Goal: Task Accomplishment & Management: Manage account settings

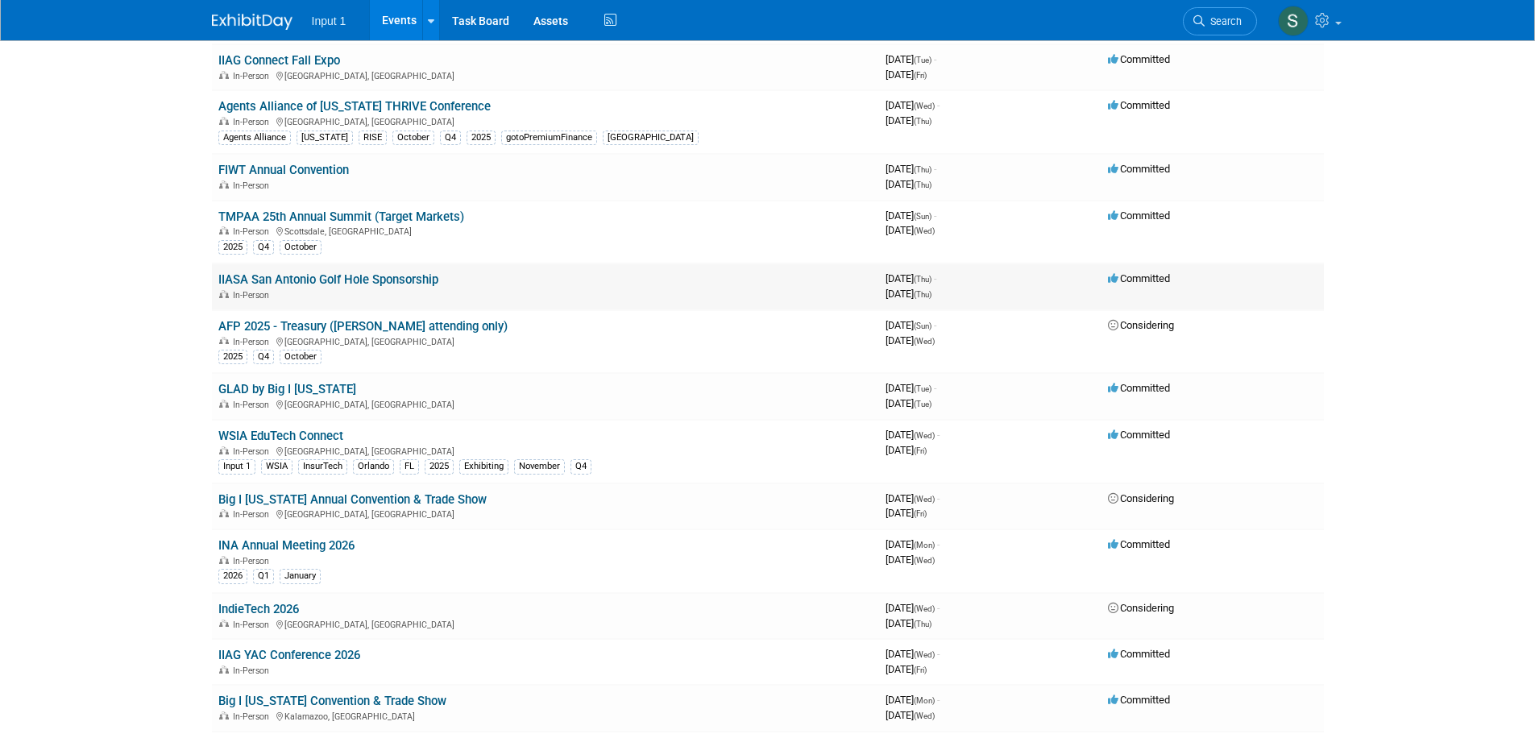
scroll to position [379, 0]
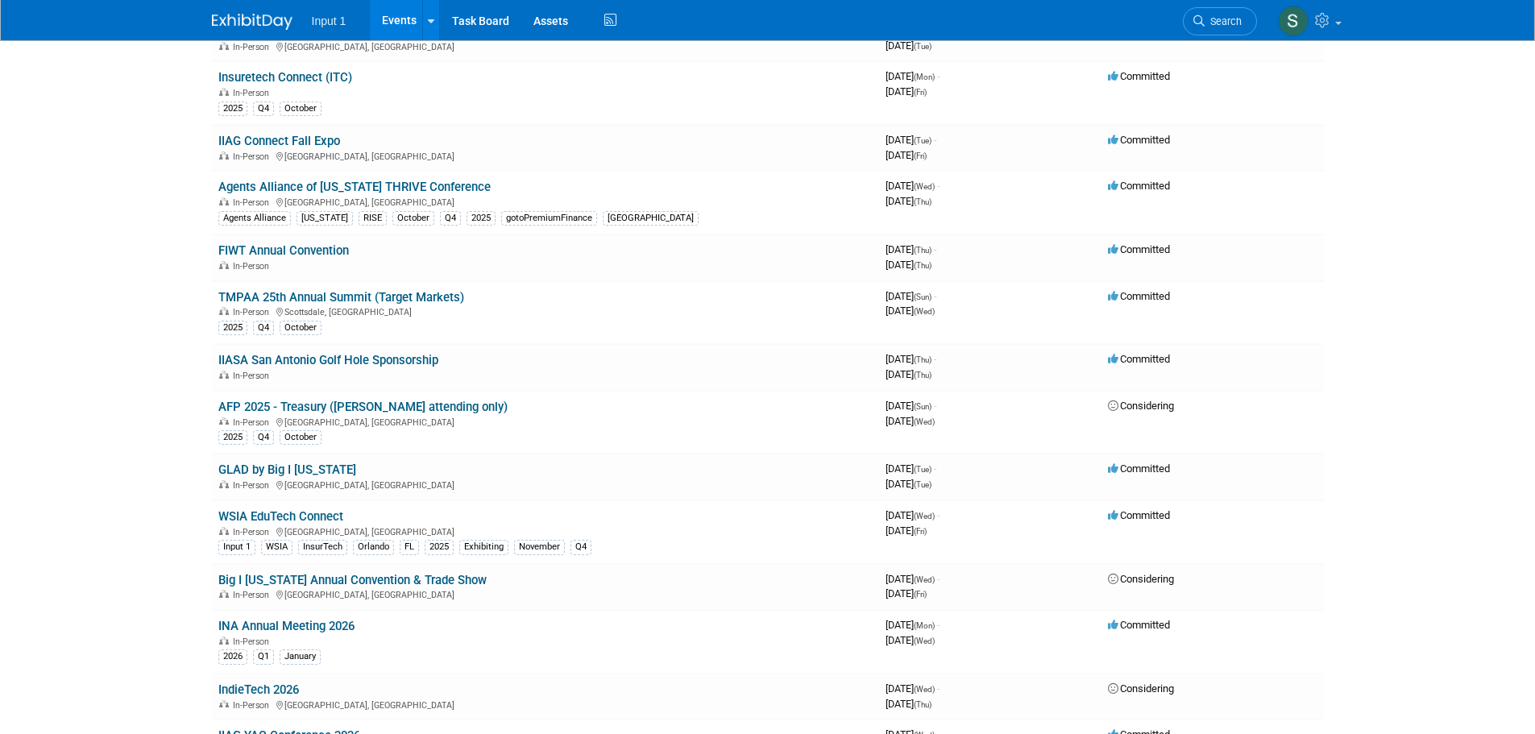
click at [261, 475] on link "GLAD by Big I [US_STATE]" at bounding box center [287, 470] width 138 height 15
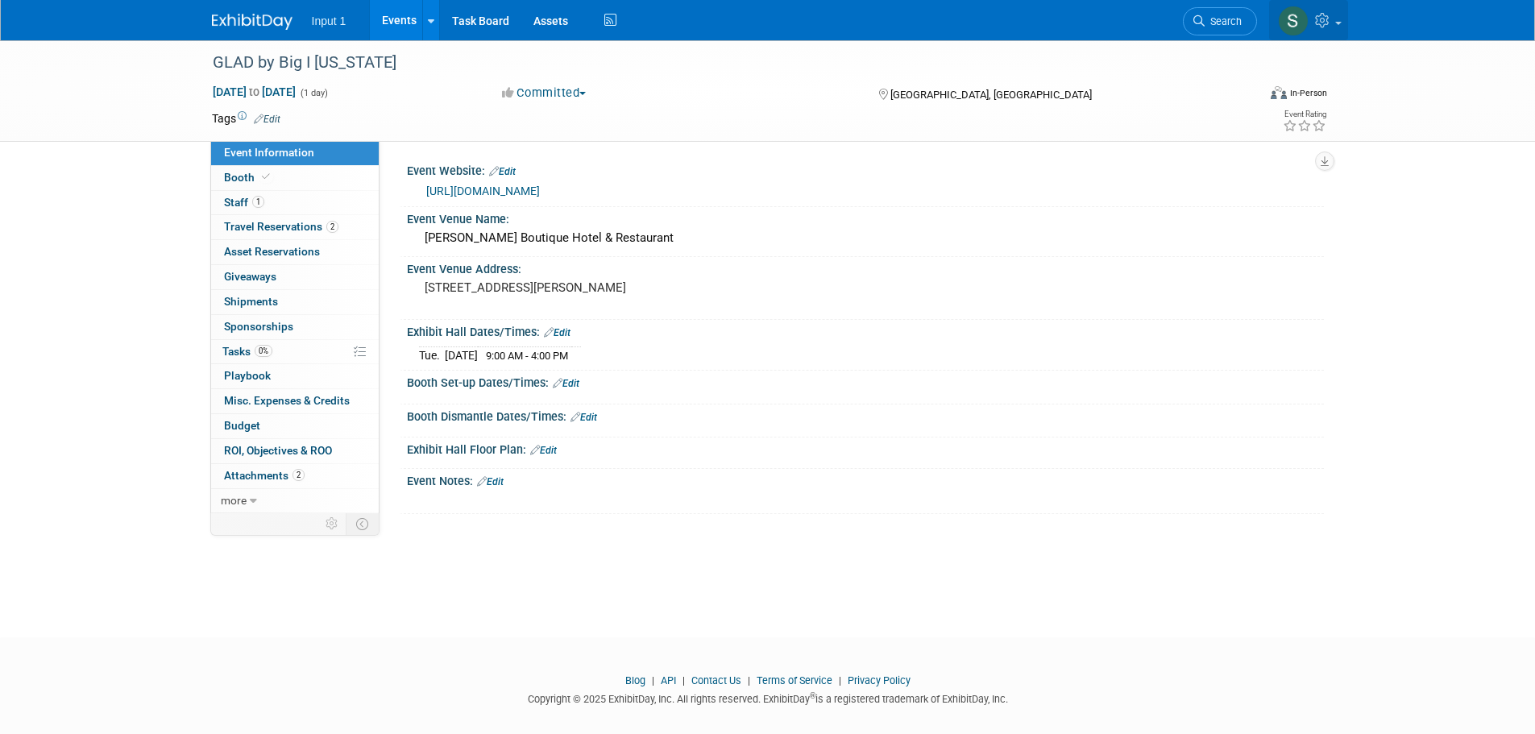
click at [1328, 26] on icon at bounding box center [1324, 20] width 19 height 15
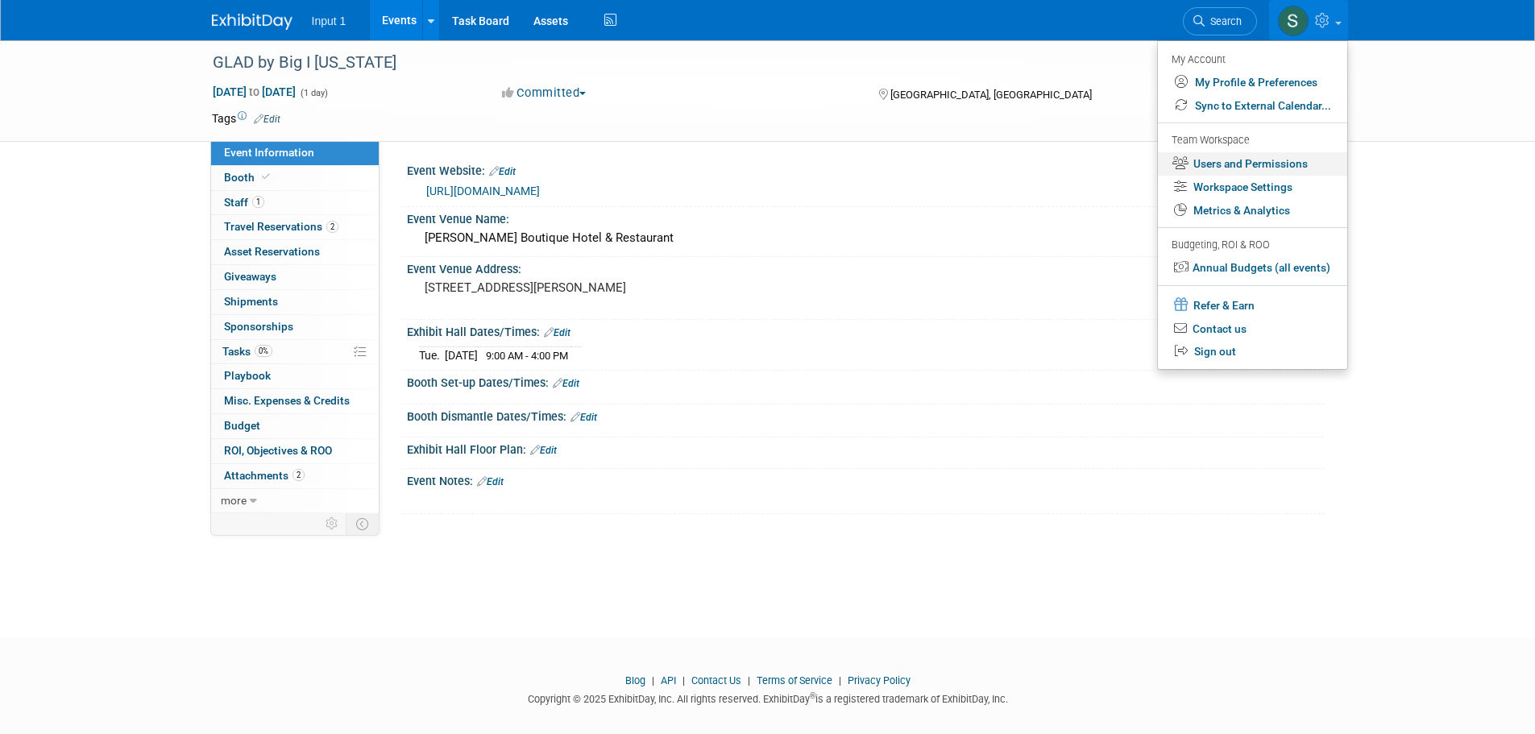
click at [1238, 164] on link "Users and Permissions" at bounding box center [1252, 163] width 189 height 23
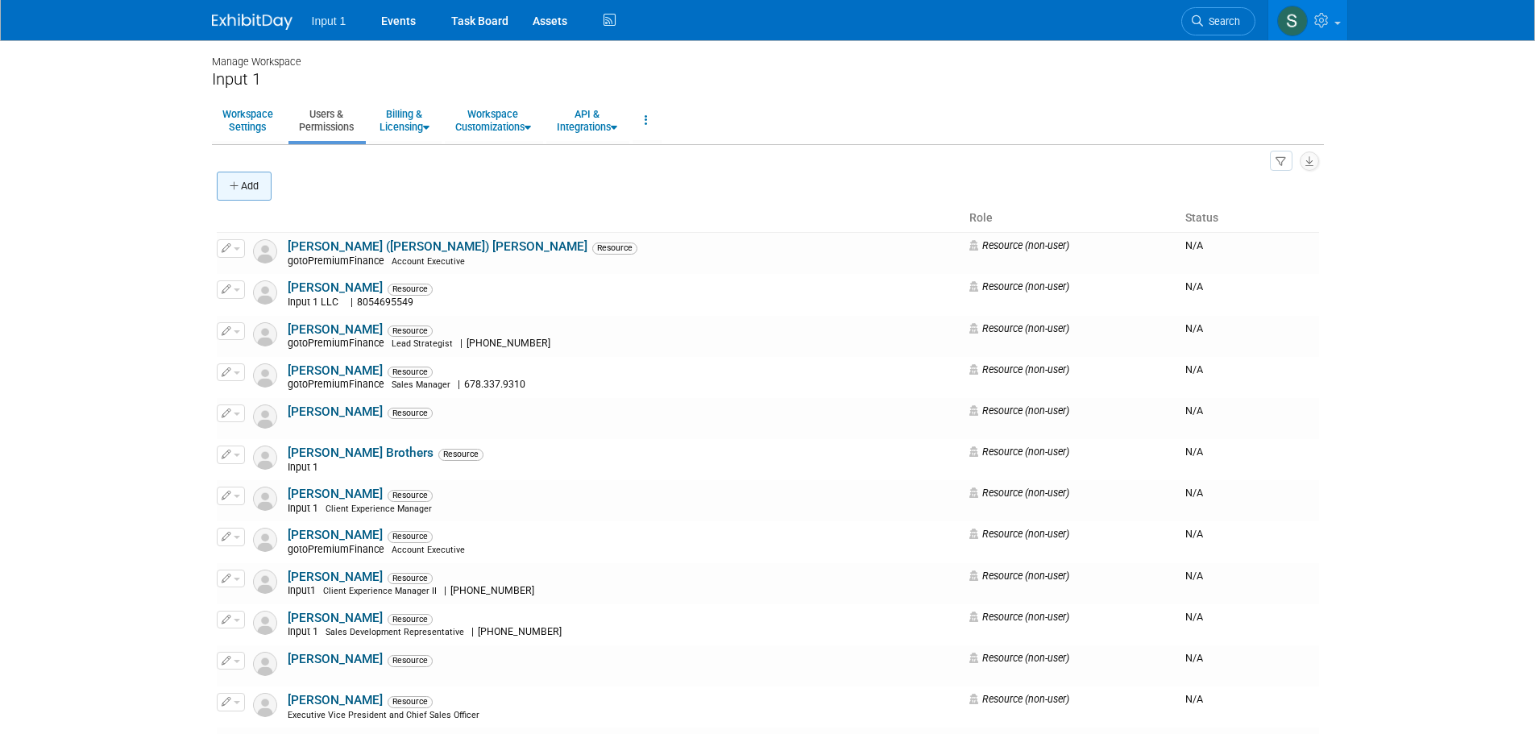
click at [253, 193] on button "Add" at bounding box center [244, 186] width 55 height 29
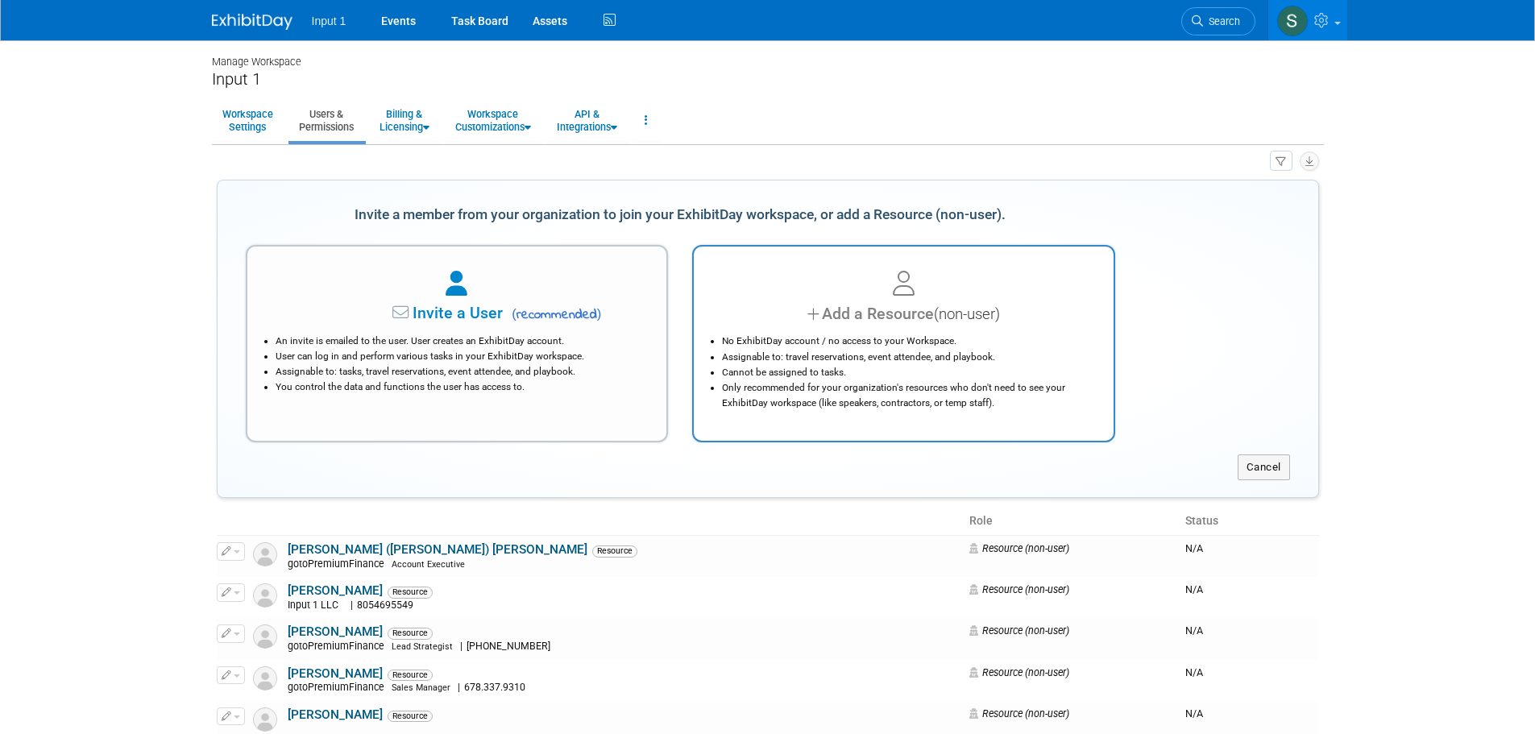
click at [903, 337] on li "No ExhibitDay account / no access to your Workspace." at bounding box center [908, 341] width 372 height 15
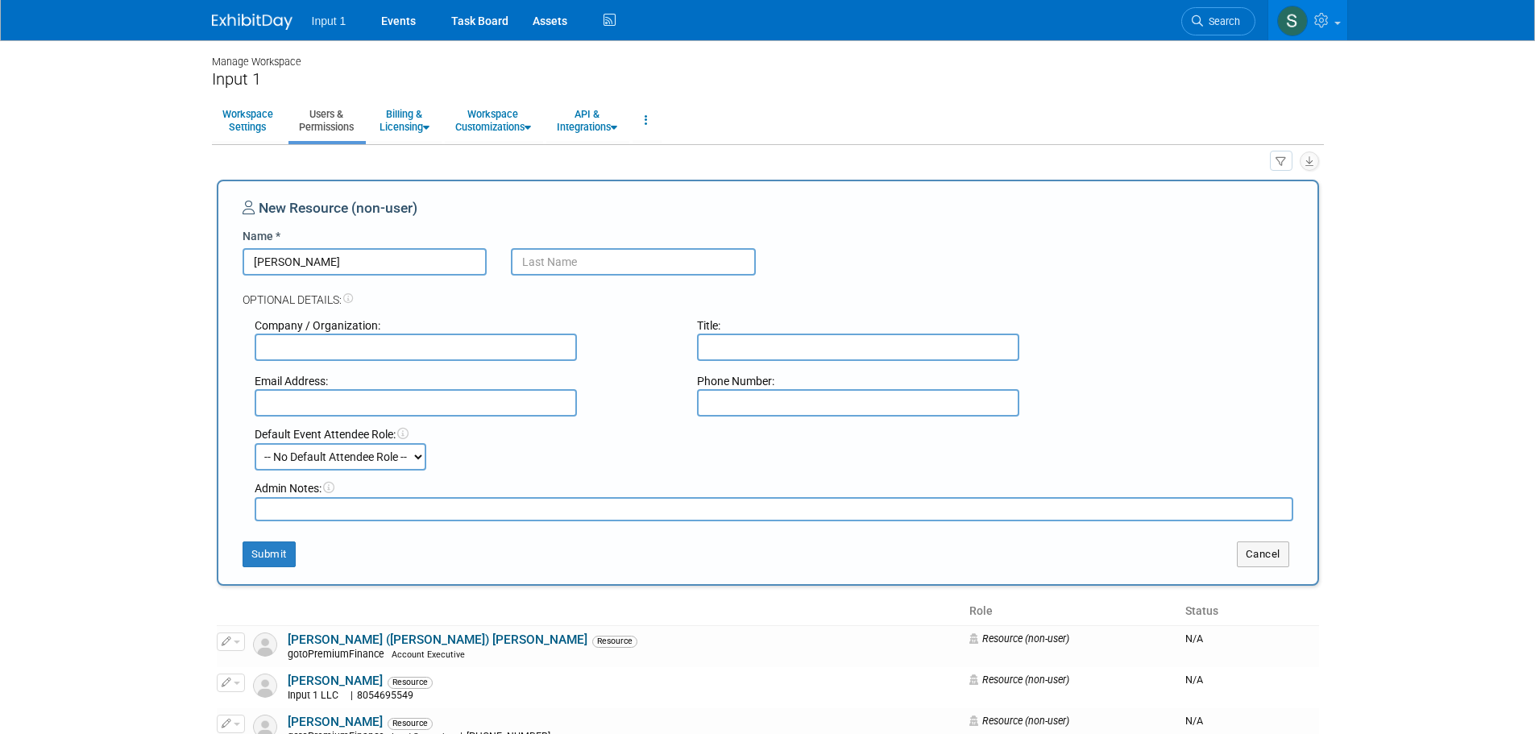
type input "[PERSON_NAME]"
type input "Input 1"
type input "Inside Account Executive"
type input "khileman@input1.com"
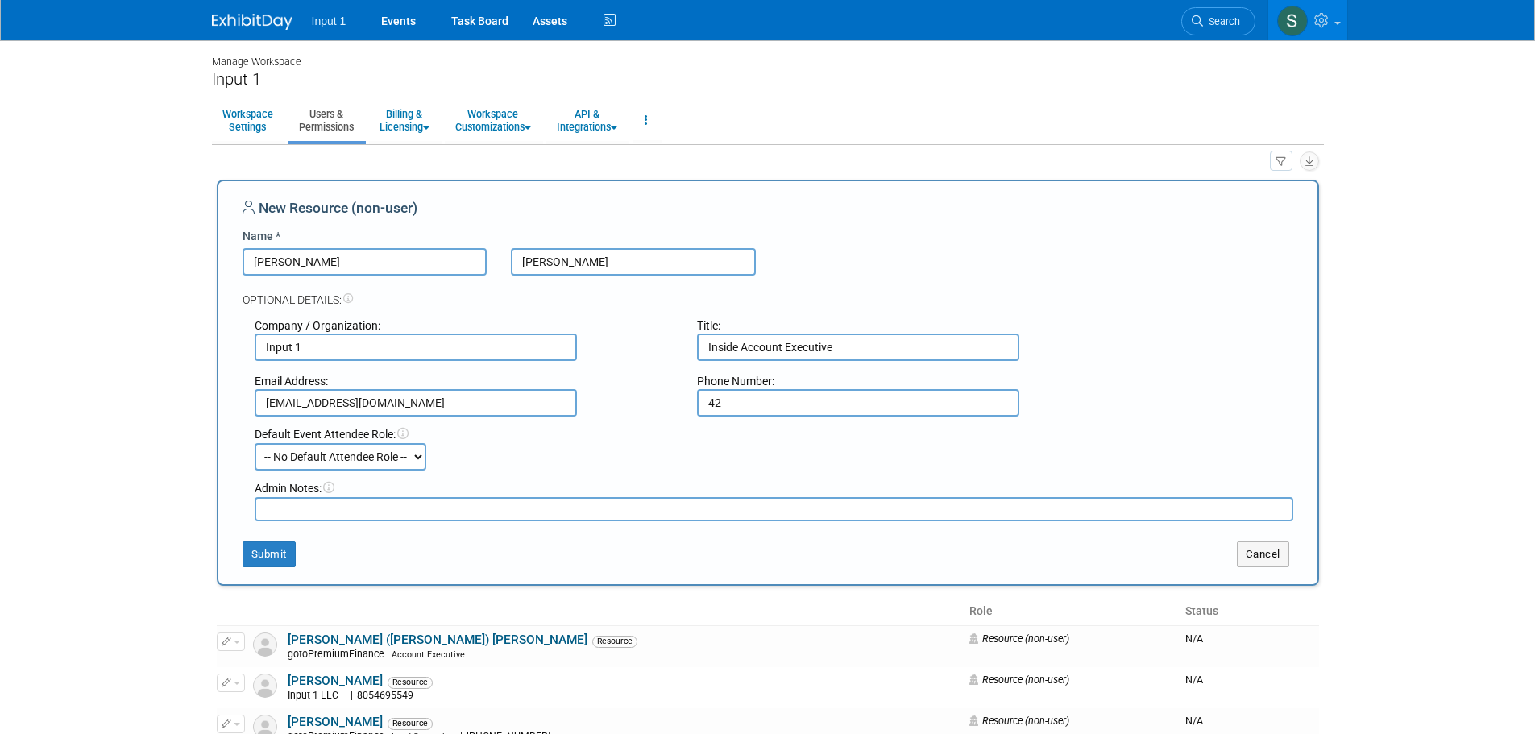
type input "4"
type input "[PHONE_NUMBER]"
click at [315, 509] on textarea at bounding box center [774, 509] width 1039 height 24
click at [401, 511] on textarea at bounding box center [774, 509] width 1039 height 24
paste textarea "Kevin Joseph Hilaman 02/07/1986 Correct on Phone Yes - I do have TSA Pre - here…"
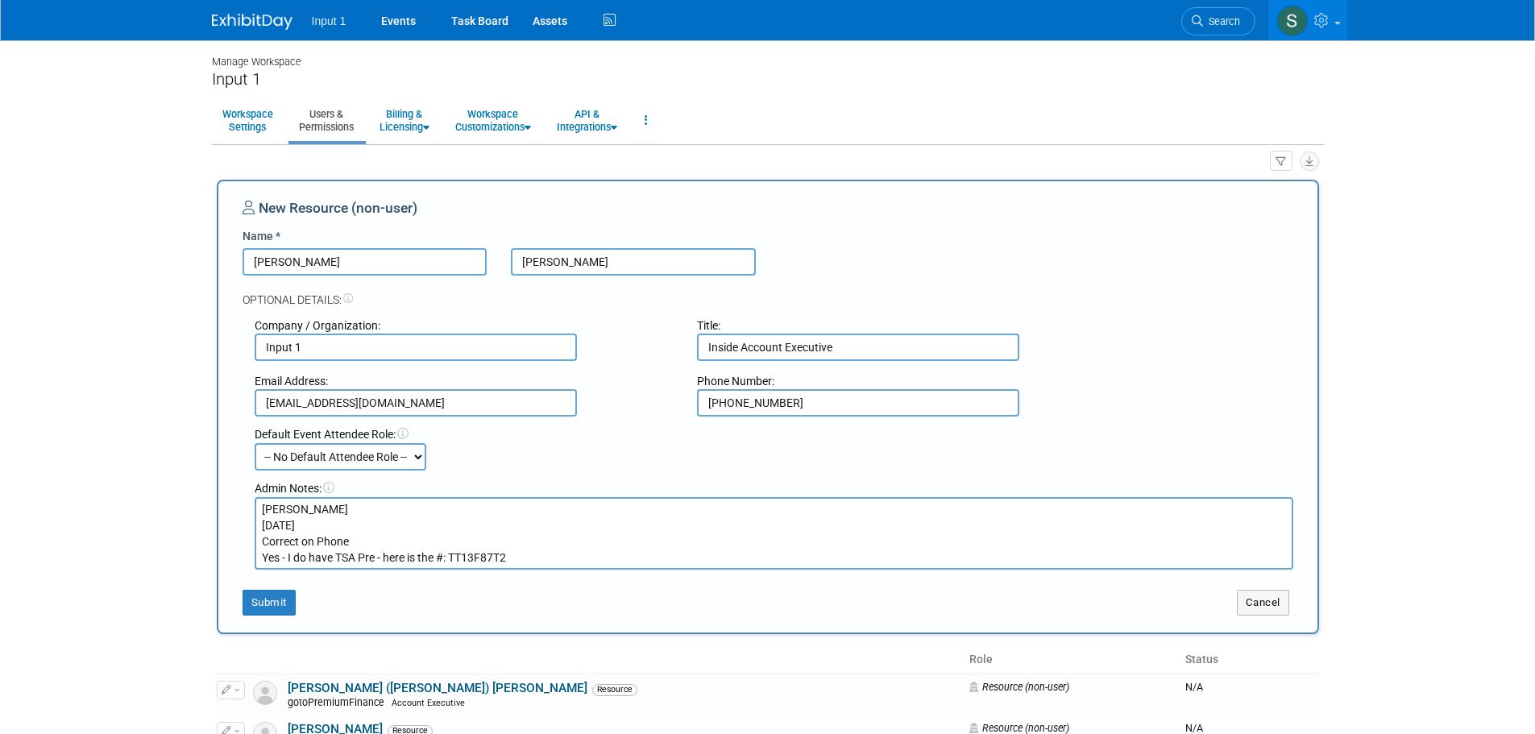
click at [259, 509] on textarea "Kevin Joseph Hilaman 02/07/1986 Correct on Phone Yes - I do have TSA Pre - here…" at bounding box center [774, 533] width 1039 height 73
click at [259, 521] on textarea "Name on ID: Kevin Joseph Hilaman 02/07/1986 Correct on Phone Yes - I do have TS…" at bounding box center [774, 533] width 1039 height 73
drag, startPoint x: 347, startPoint y: 540, endPoint x: 248, endPoint y: 546, distance: 99.3
click at [248, 546] on div "Admin Notes: Name on ID: Kevin Joseph Hilaman DOB: 02/07/1986 Correct on Phone …" at bounding box center [774, 524] width 1063 height 89
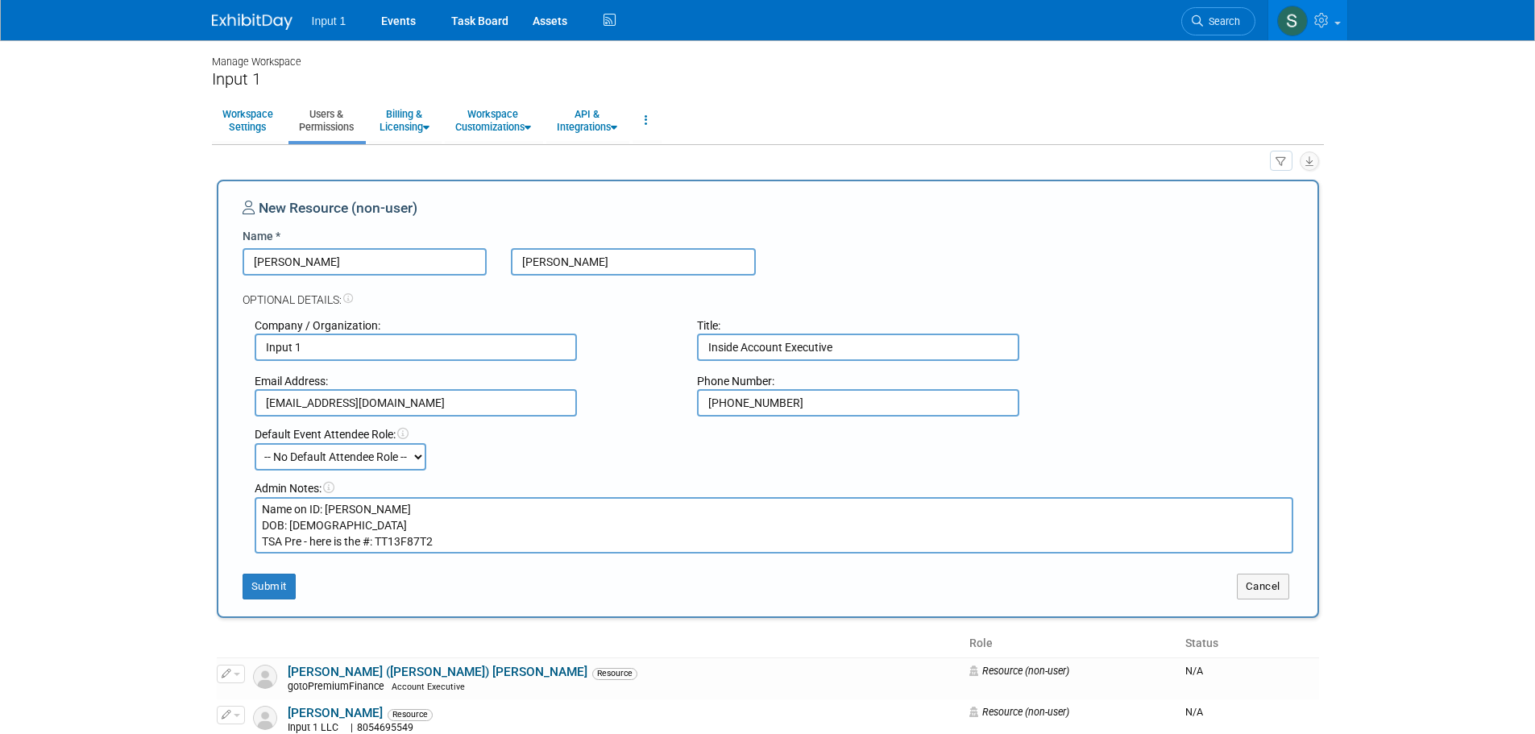
click at [303, 540] on textarea "Name on ID: Kevin Joseph Hilaman DOB: 02/07/1986 TSA Pre - here is the #: TT13F…" at bounding box center [774, 525] width 1039 height 56
click at [416, 542] on textarea "Name on ID: Kevin Joseph Hilaman DOB: 02/07/1986 TSA Precheck # - here is the #…" at bounding box center [774, 525] width 1039 height 56
click at [410, 543] on textarea "Name on ID: Kevin Joseph Hilaman DOB: 02/07/1986 TSA Precheck #TT13F87T2" at bounding box center [774, 525] width 1039 height 56
click at [262, 512] on textarea "Name on ID: Kevin Joseph Hilaman DOB: 02/07/1986 TSA Precheck #TT13F87T2" at bounding box center [774, 525] width 1039 height 56
click at [258, 509] on textarea "• Name on ID: Kevin Joseph Hilaman DOB: 02/07/1986 TSA Precheck #TT13F87T2" at bounding box center [774, 525] width 1039 height 56
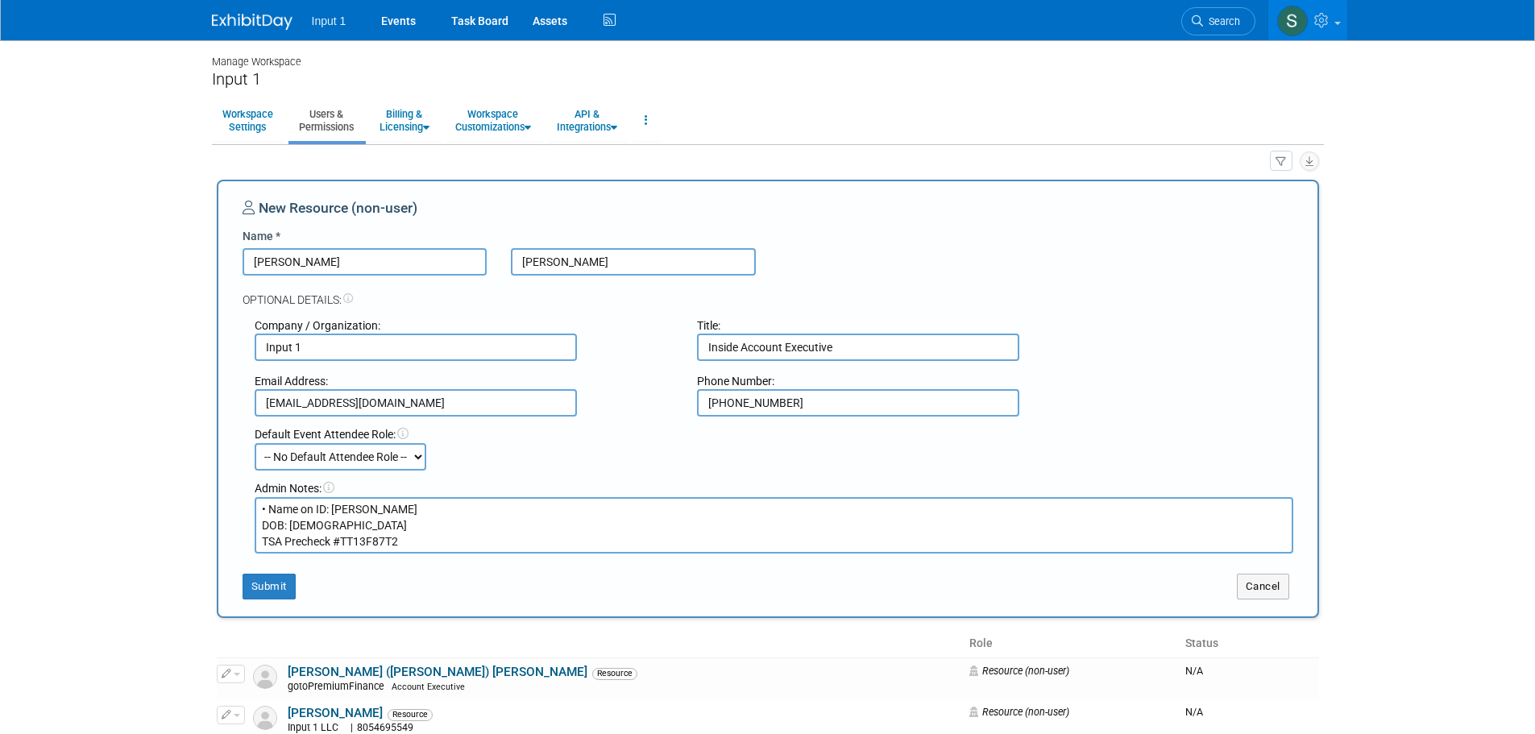
click at [263, 520] on textarea "• Name on ID: Kevin Joseph Hilaman DOB: 02/07/1986 TSA Precheck #TT13F87T2" at bounding box center [774, 525] width 1039 height 56
paste textarea "•"
click at [264, 540] on textarea "• Name on ID: Kevin Joseph Hilaman • DOB: 02/07/1986 TSA Precheck #TT13F87T2" at bounding box center [774, 525] width 1039 height 56
paste textarea "•"
click at [416, 537] on textarea "• Name on ID: Kevin Joseph Hilaman • DOB: 02/07/1986 • TSA Precheck #TT13F87T2" at bounding box center [774, 525] width 1039 height 56
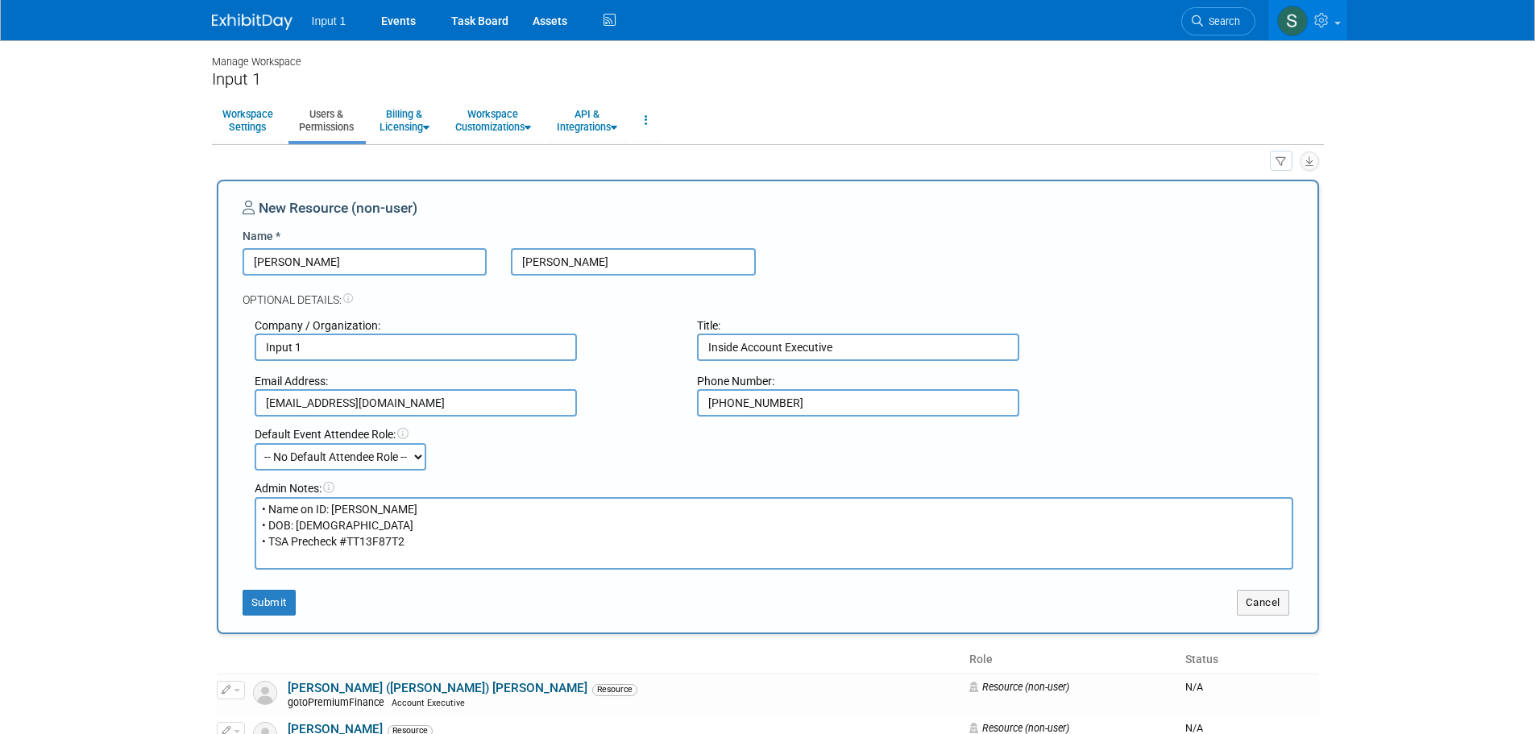
paste textarea "•"
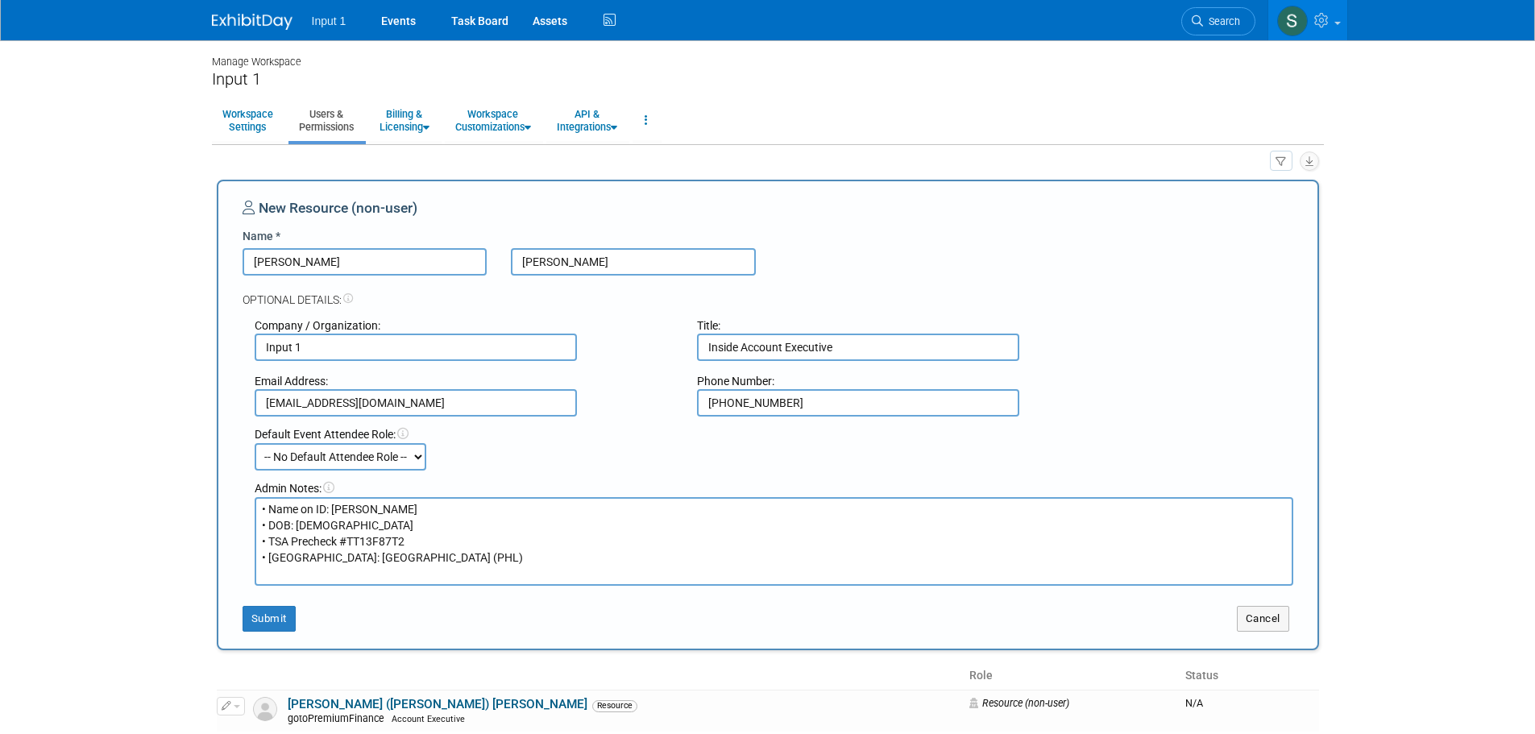
paste textarea "•"
type textarea "• Name on ID: Kevin Joseph Hilaman • DOB: 02/07/1986 • TSA Precheck #TT13F87T2 …"
click at [282, 618] on button "Submit" at bounding box center [269, 619] width 53 height 26
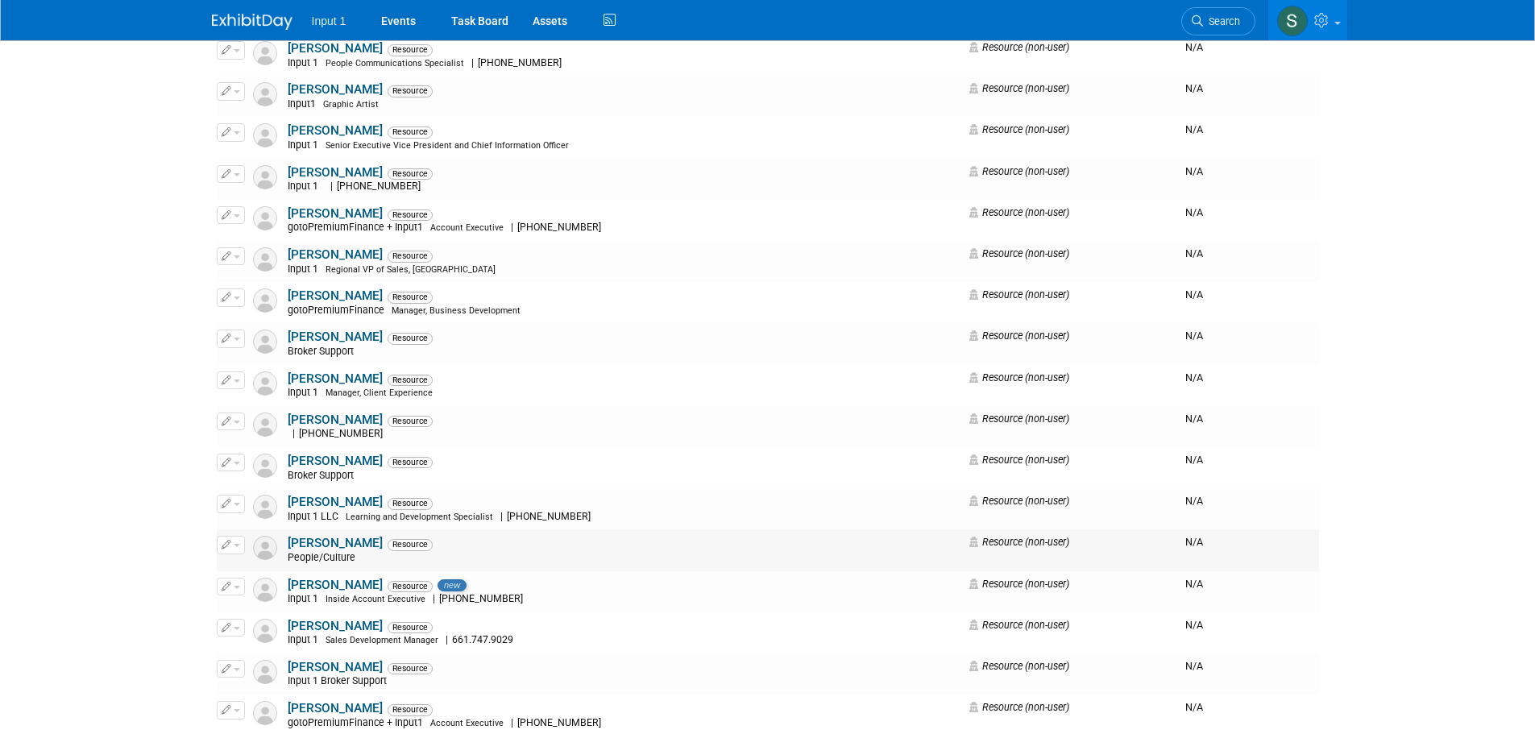
scroll to position [1128, 0]
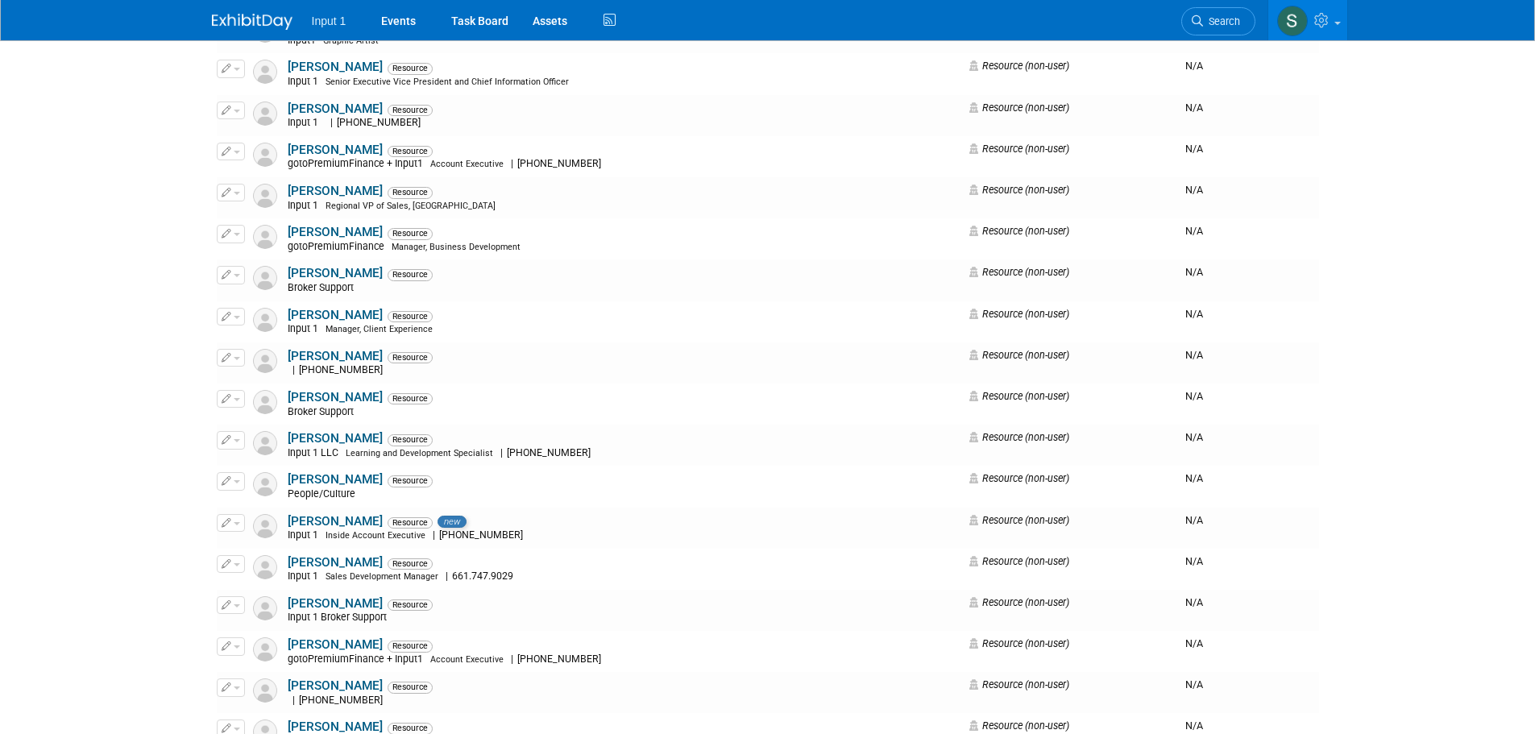
click at [331, 522] on link "[PERSON_NAME]" at bounding box center [335, 521] width 95 height 15
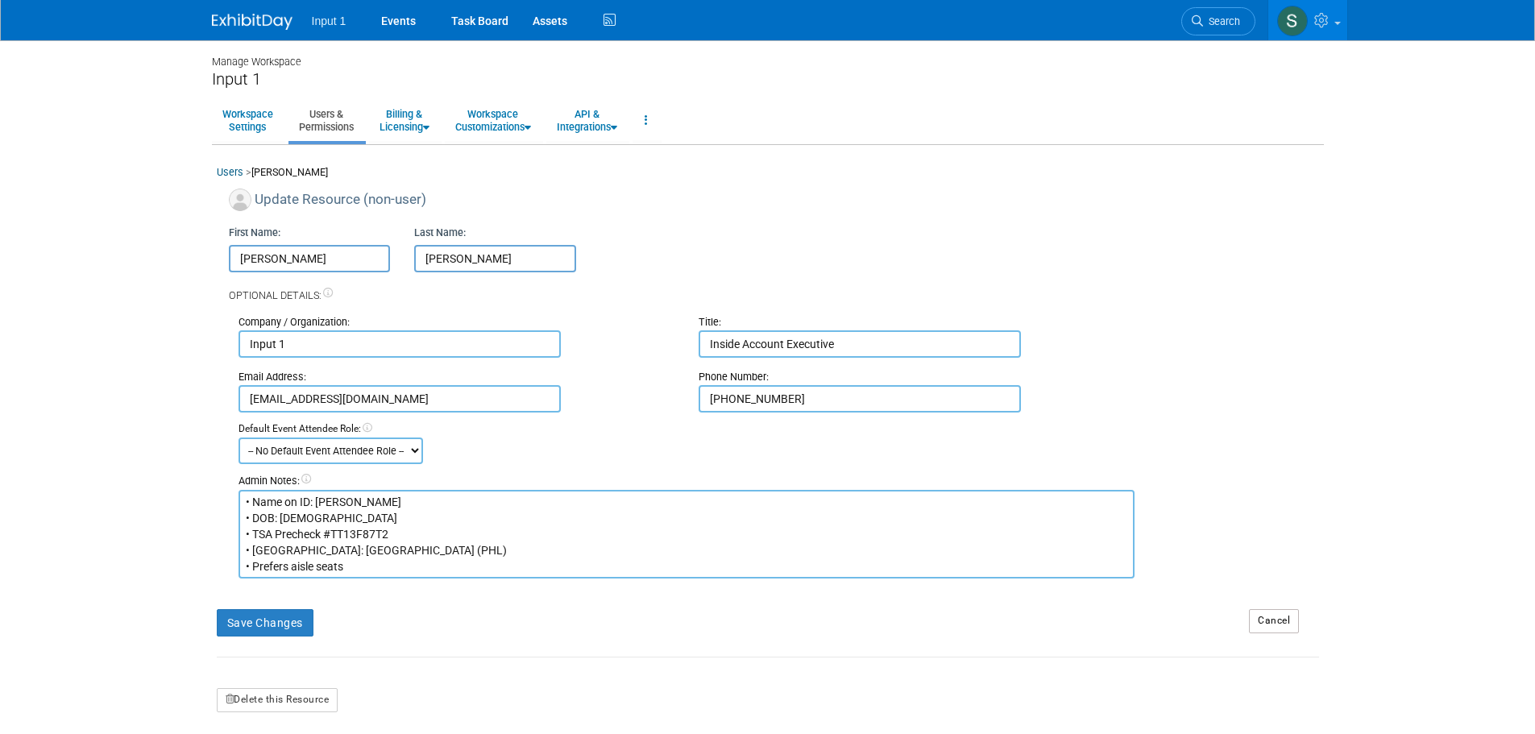
click at [381, 563] on textarea "• Name on ID: Kevin Joseph Hilaman • DOB: 02/07/1986 • TSA Precheck #TT13F87T2 …" at bounding box center [687, 534] width 897 height 89
paste textarea "•"
type textarea "• Name on ID: Kevin Joseph Hilaman • DOB: 02/07/1986 • TSA Precheck #TT13F87T2 …"
click at [273, 640] on button "Save Changes" at bounding box center [265, 638] width 97 height 27
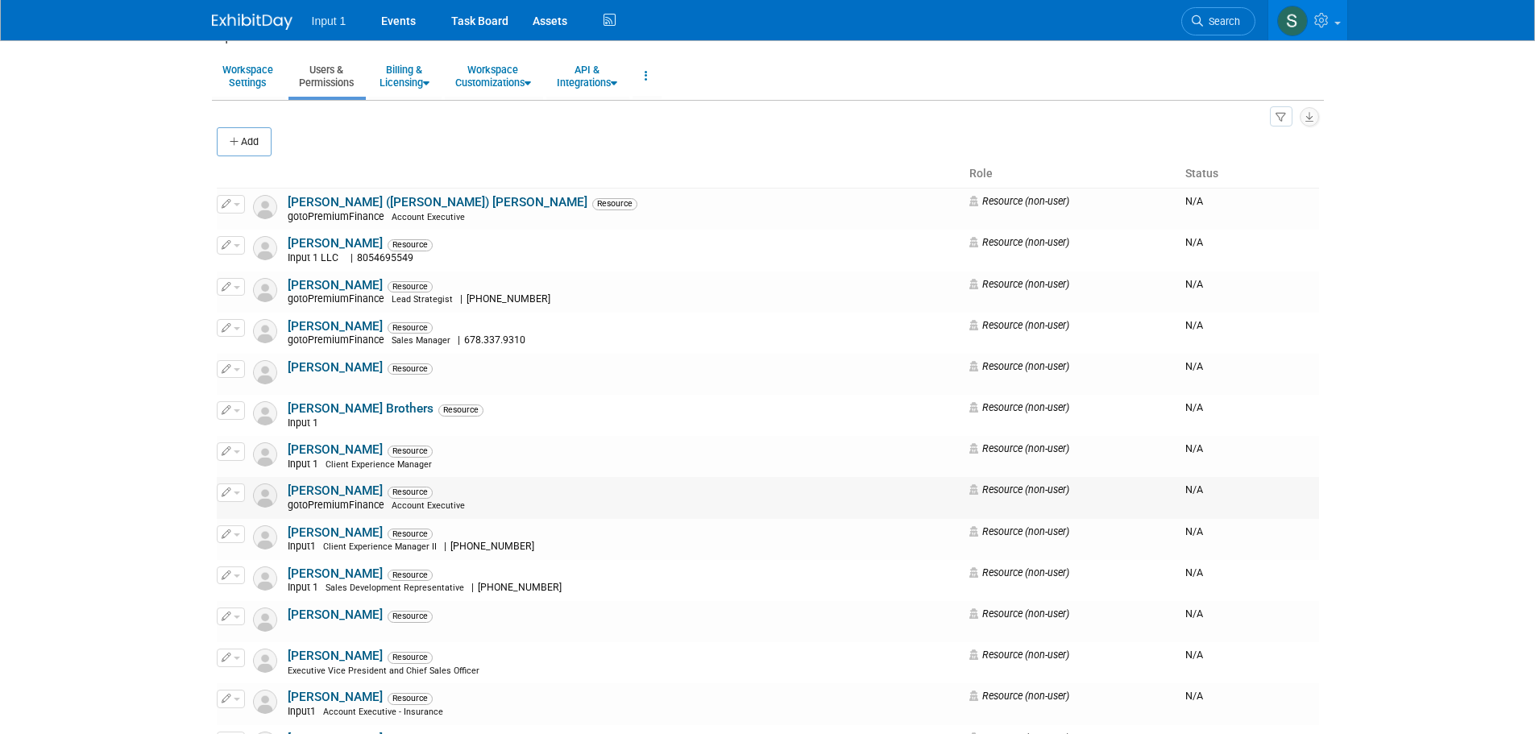
scroll to position [81, 0]
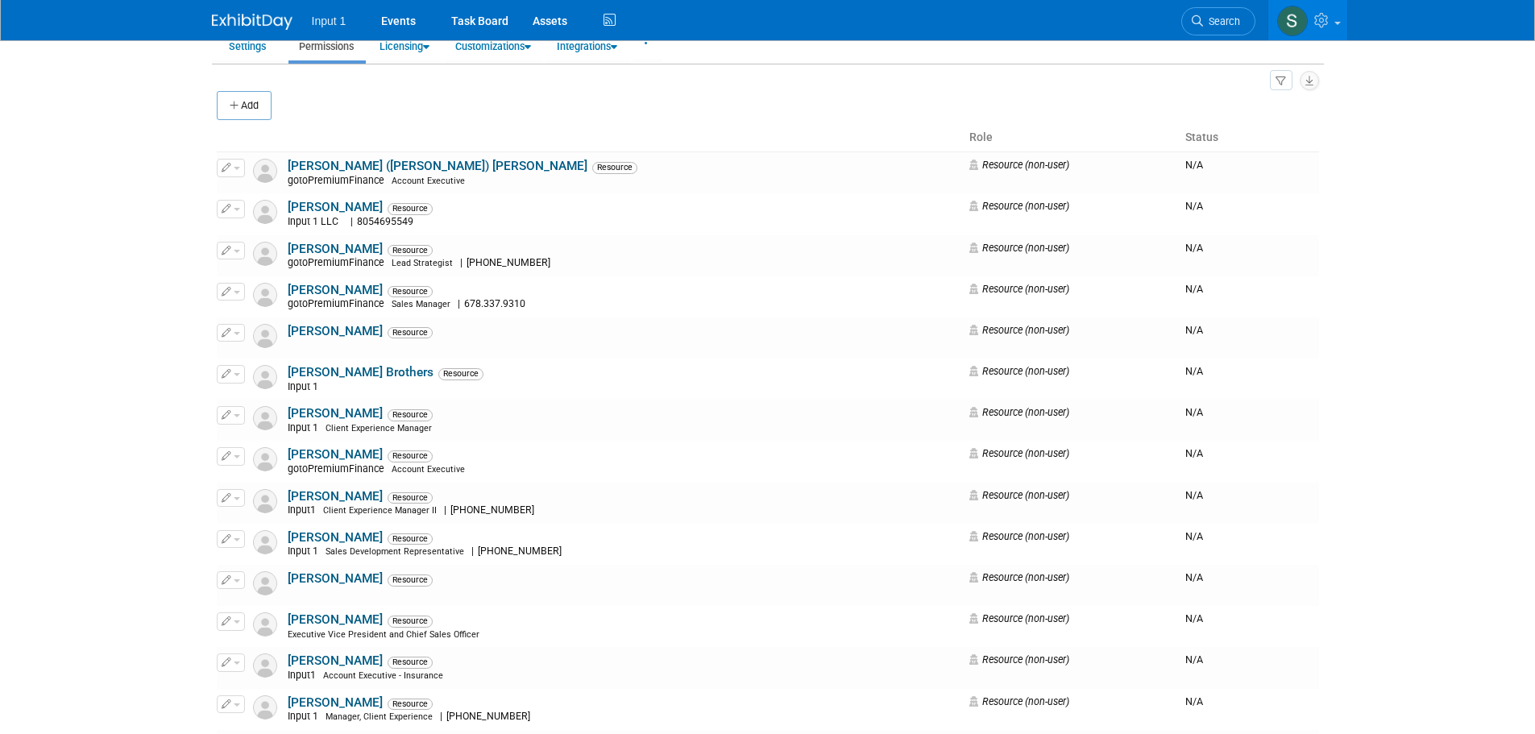
click at [1505, 236] on body "Input 1 Events Task Board Assets" at bounding box center [767, 286] width 1535 height 734
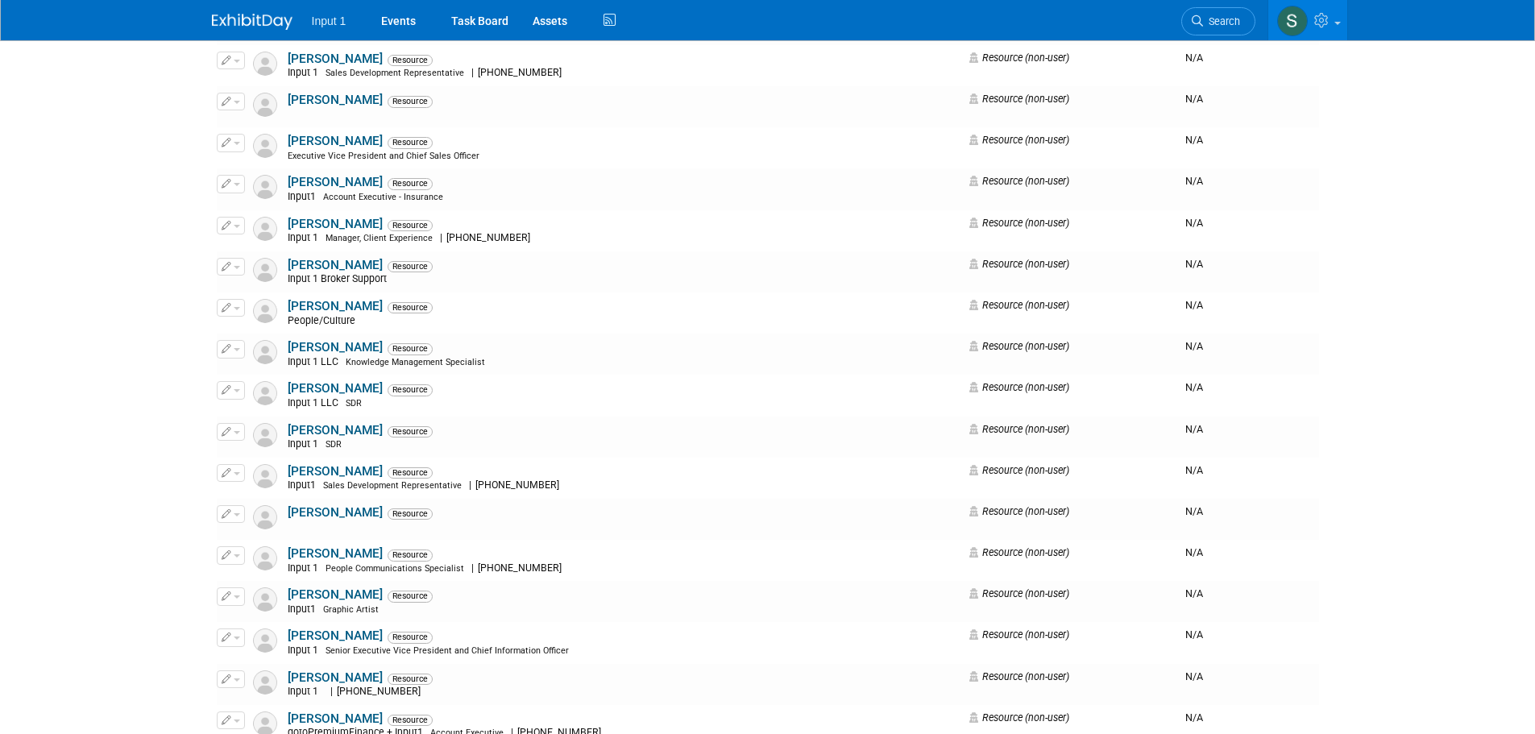
scroll to position [564, 0]
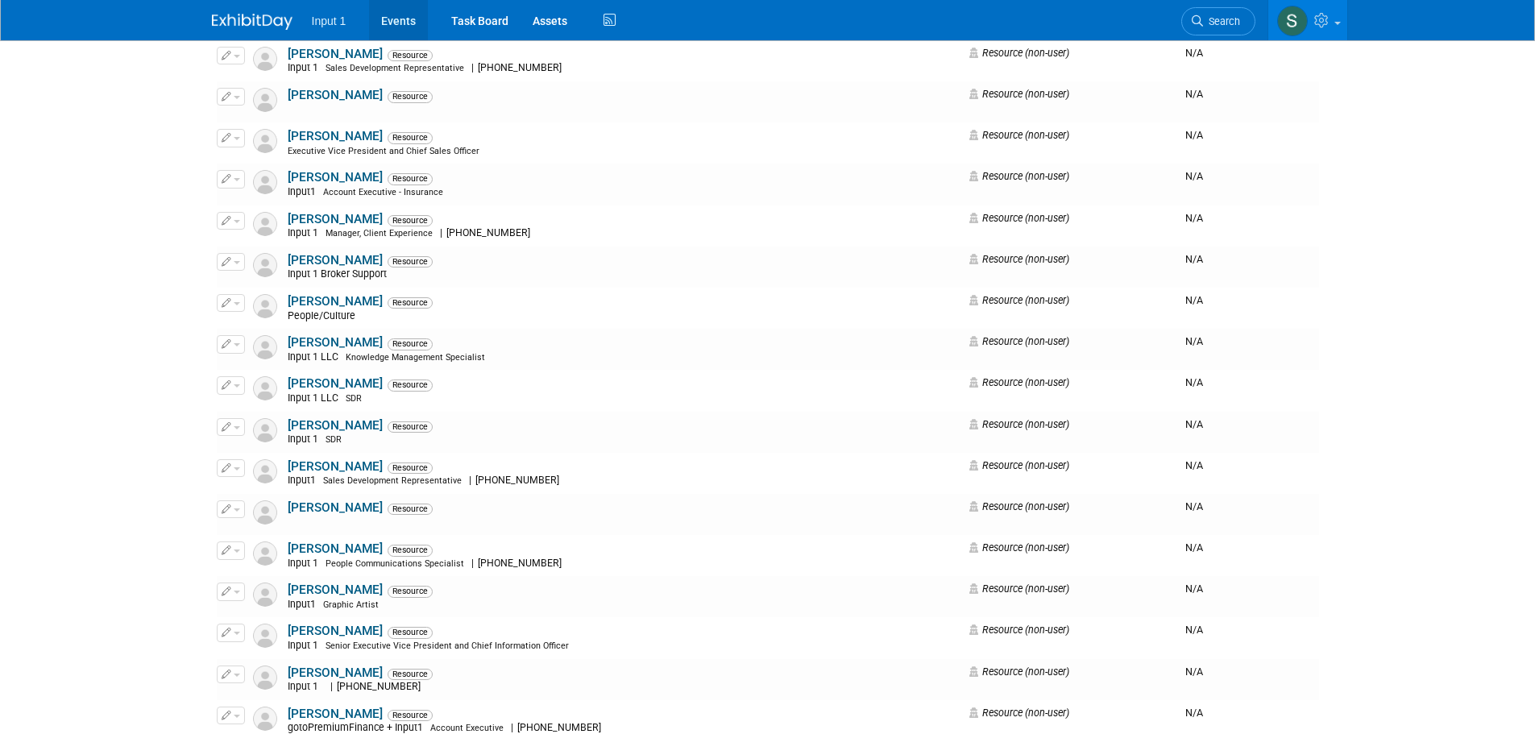
click at [404, 27] on link "Events" at bounding box center [398, 20] width 59 height 40
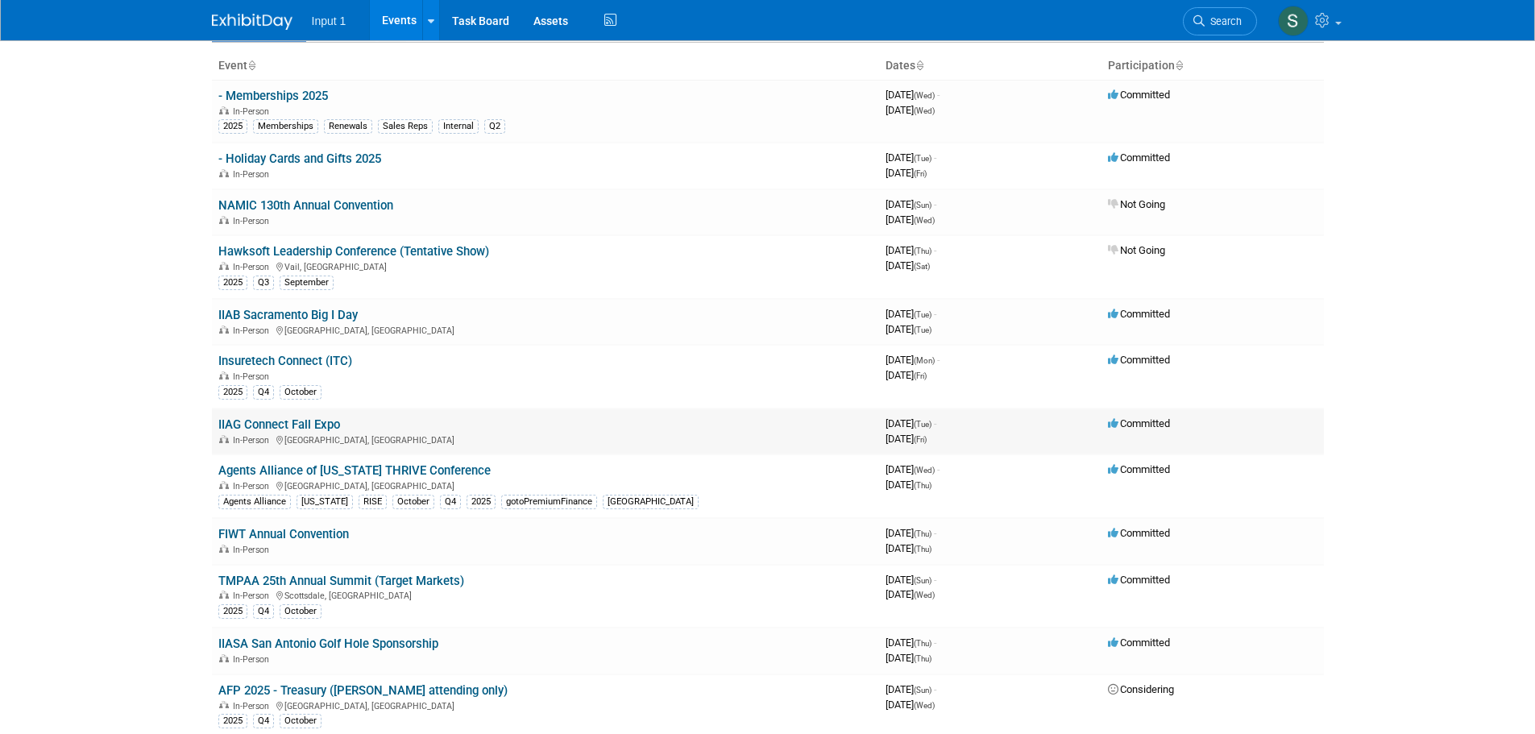
scroll to position [322, 0]
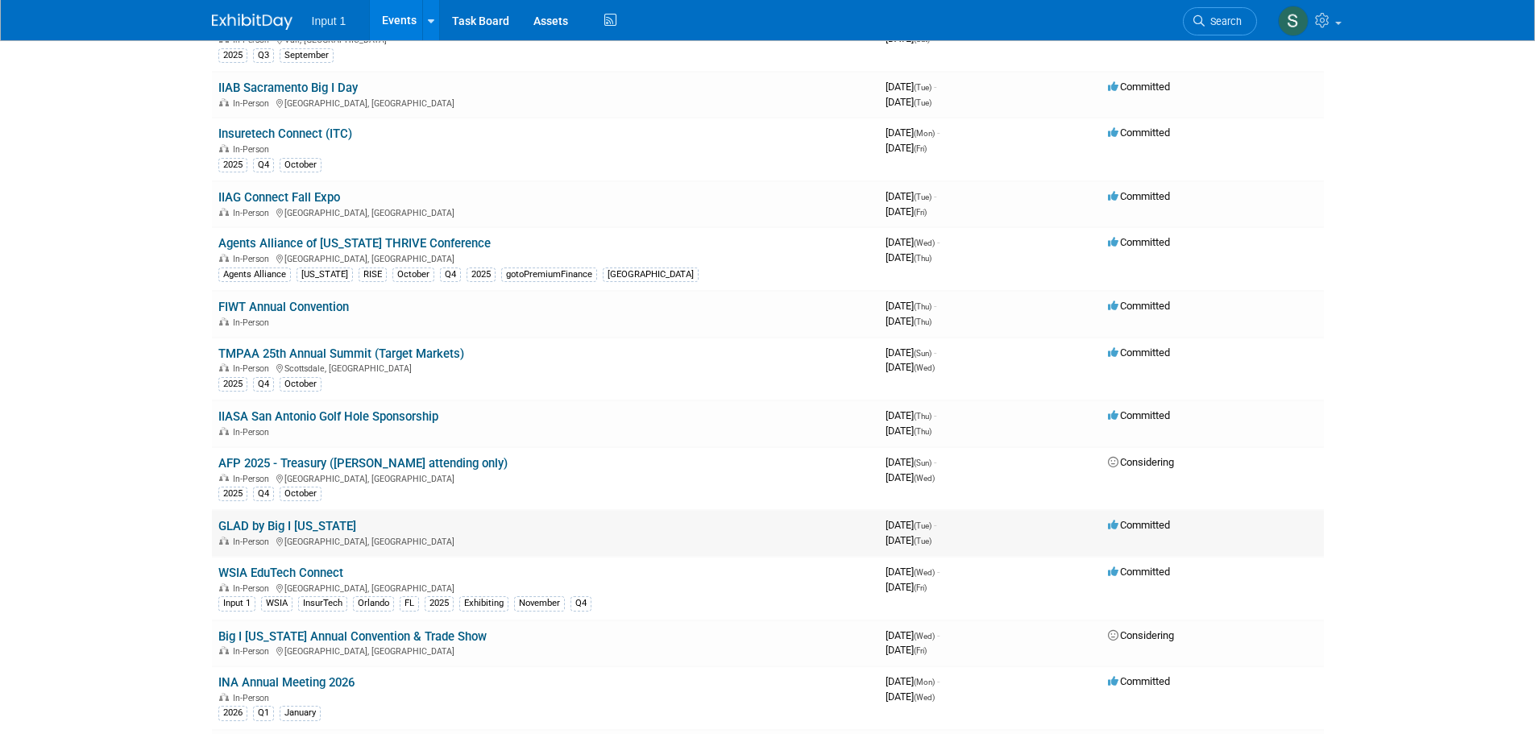
click at [301, 524] on link "GLAD by Big I [US_STATE]" at bounding box center [287, 526] width 138 height 15
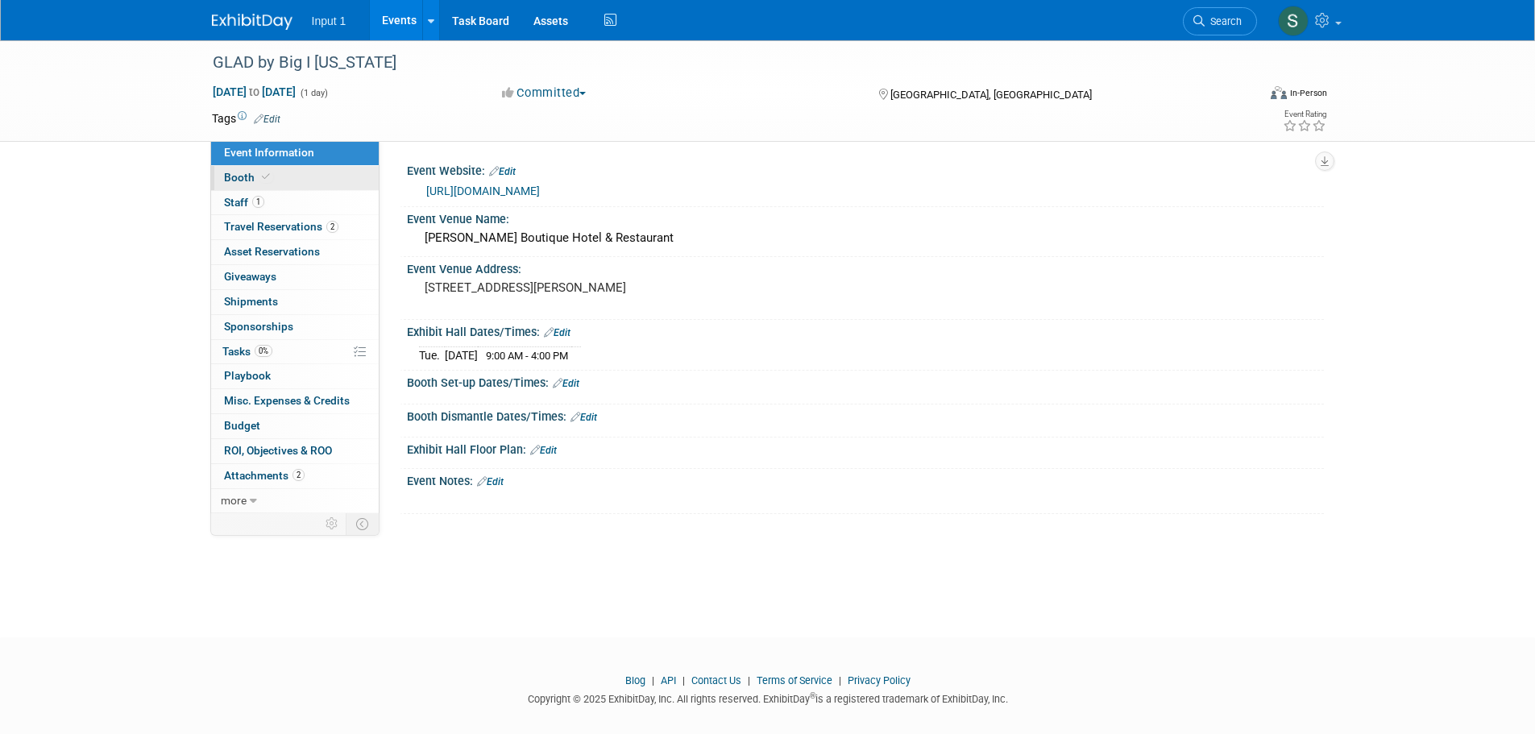
click at [247, 176] on span "Booth" at bounding box center [248, 177] width 49 height 13
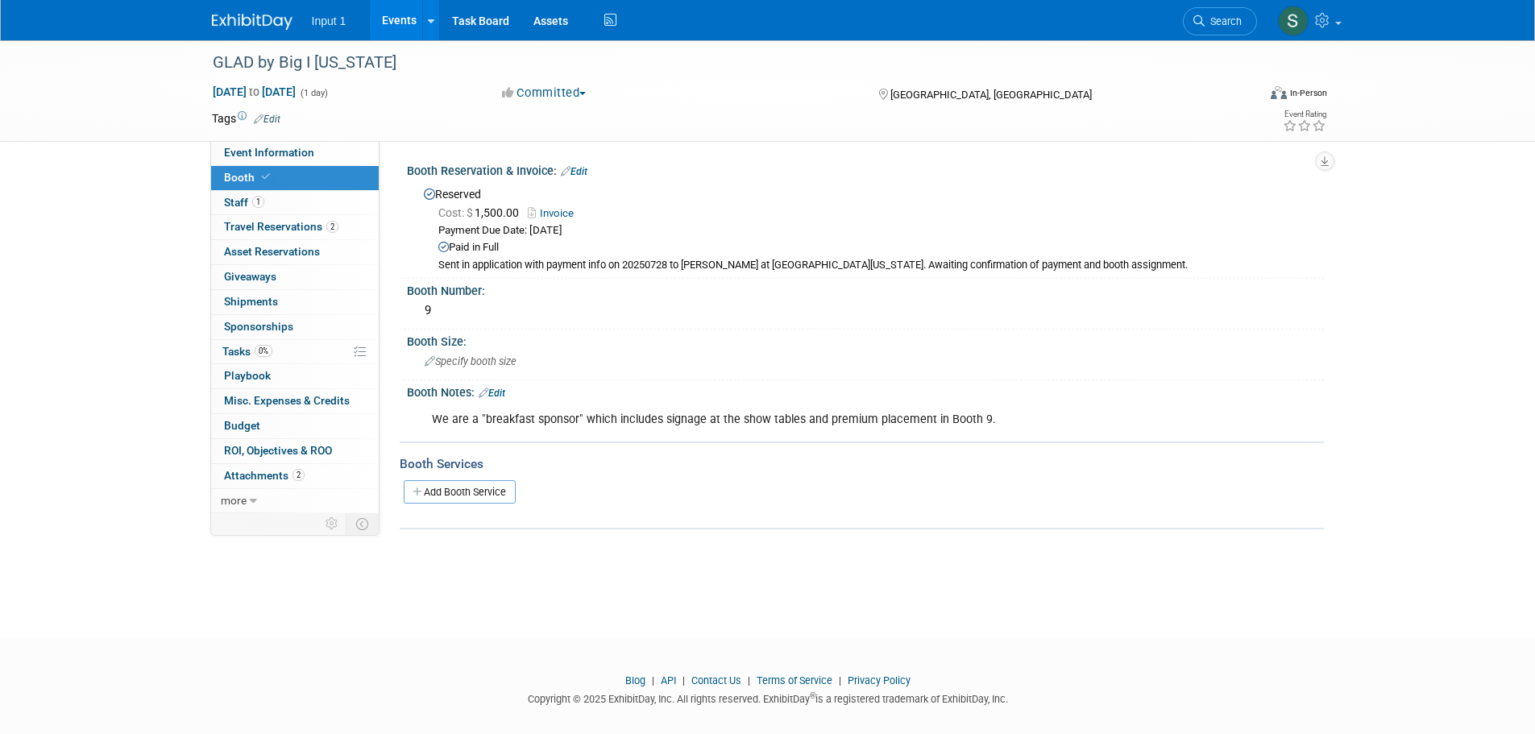
click at [987, 413] on div "We are a "breakfast sponsor" which includes signage at the show tables and prem…" at bounding box center [784, 420] width 726 height 32
click at [495, 392] on link "Edit" at bounding box center [492, 393] width 27 height 11
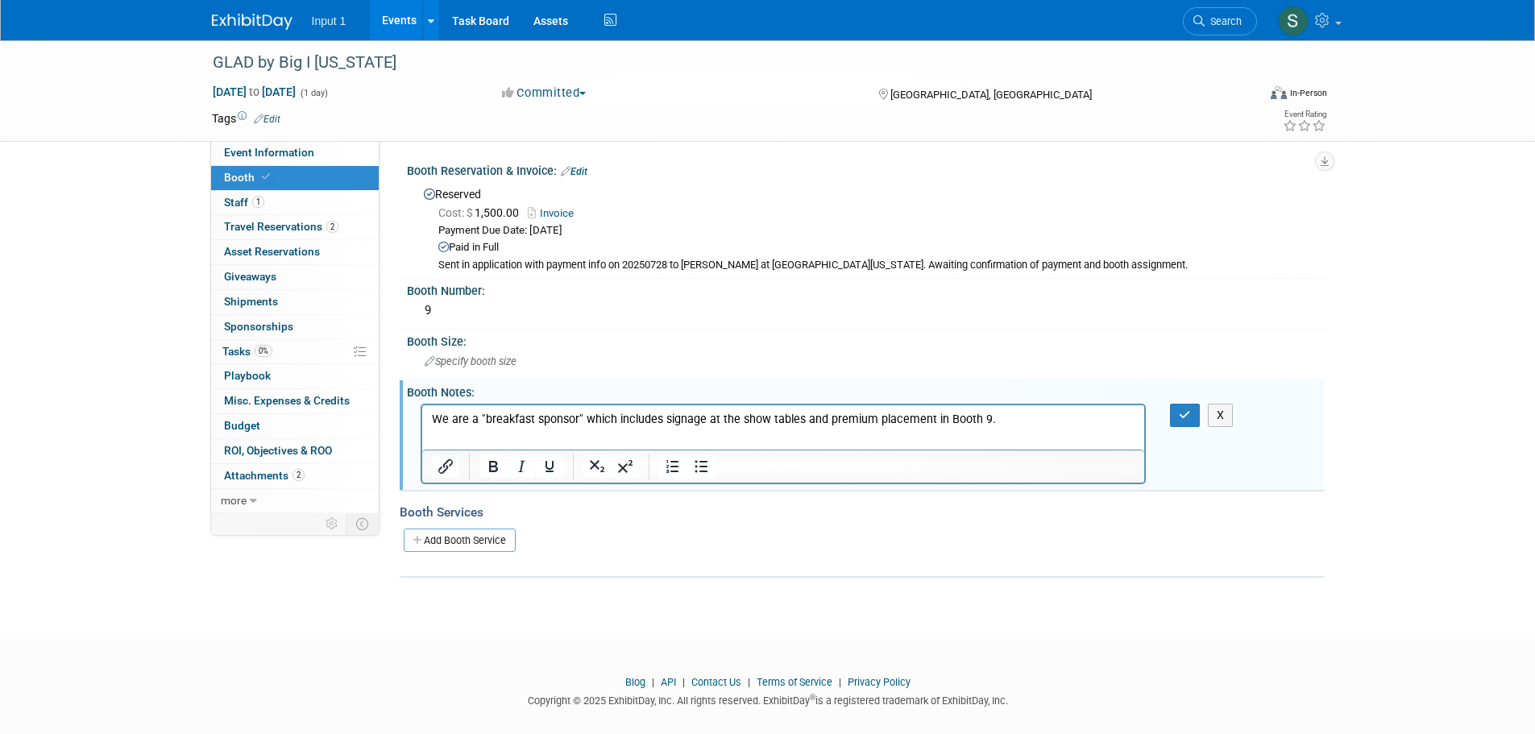
click at [1042, 407] on html "We are a "breakfast sponsor" which includes signage at the show tables and prem…" at bounding box center [782, 416] width 723 height 23
click at [1189, 413] on icon "button" at bounding box center [1185, 414] width 12 height 11
